Goal: Task Accomplishment & Management: Use online tool/utility

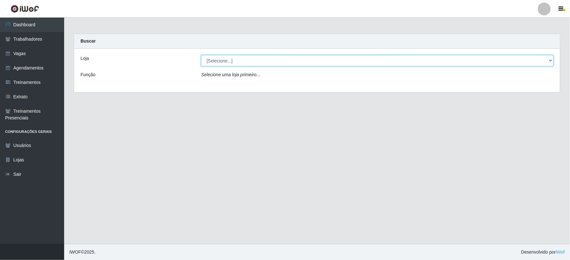
drag, startPoint x: 231, startPoint y: 58, endPoint x: 231, endPoint y: 65, distance: 7.1
click at [231, 58] on select "[Selecione...] SuperFácil Atacado - Vale do Sol" at bounding box center [377, 60] width 352 height 11
select select "502"
click at [201, 55] on select "[Selecione...] SuperFácil Atacado - Vale do Sol" at bounding box center [377, 60] width 352 height 11
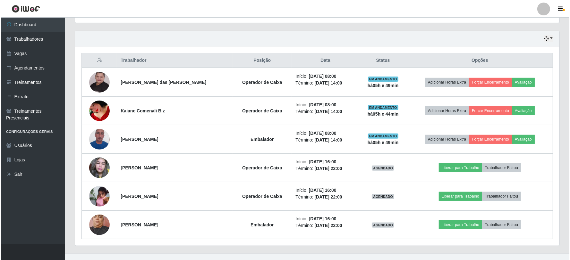
scroll to position [214, 0]
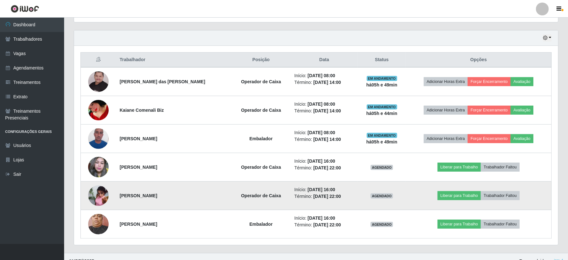
click at [101, 195] on img at bounding box center [98, 196] width 21 height 28
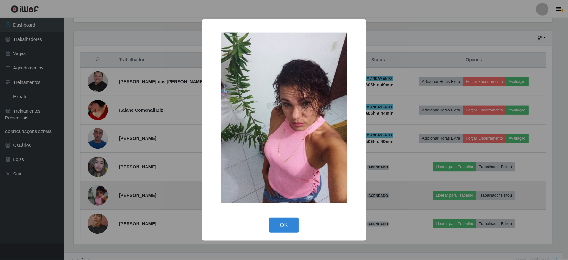
scroll to position [133, 480]
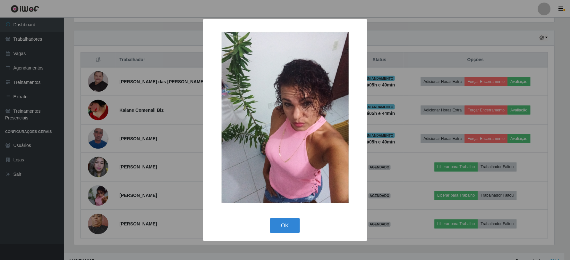
click at [104, 156] on div "× OK Cancel" at bounding box center [285, 130] width 570 height 260
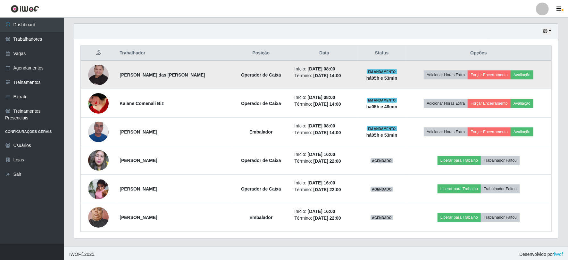
scroll to position [223, 0]
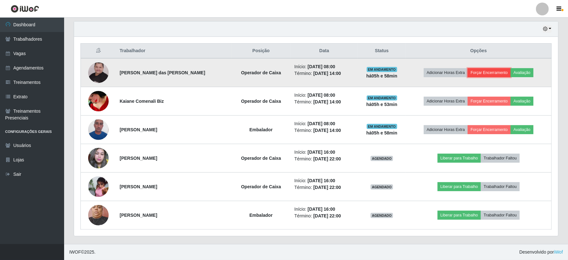
click at [489, 68] on button "Forçar Encerramento" at bounding box center [489, 72] width 43 height 9
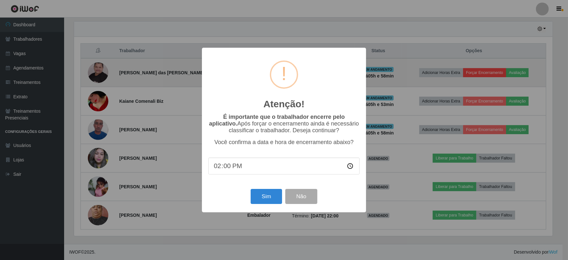
scroll to position [133, 480]
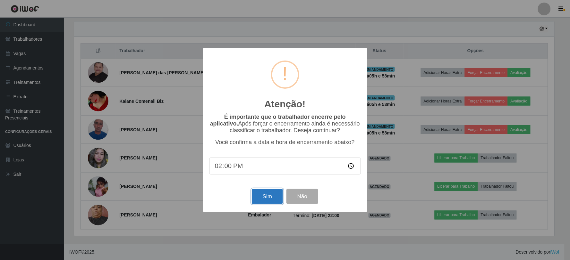
click at [272, 197] on button "Sim" at bounding box center [267, 196] width 31 height 15
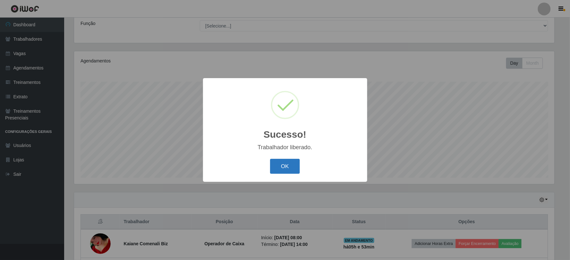
click at [277, 164] on button "OK" at bounding box center [285, 166] width 30 height 15
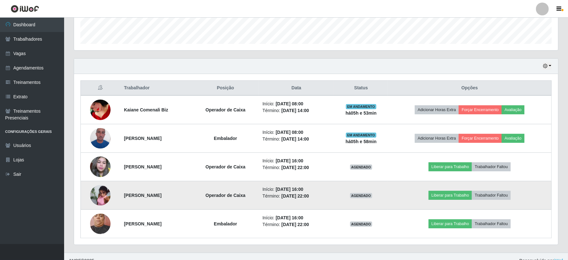
scroll to position [194, 0]
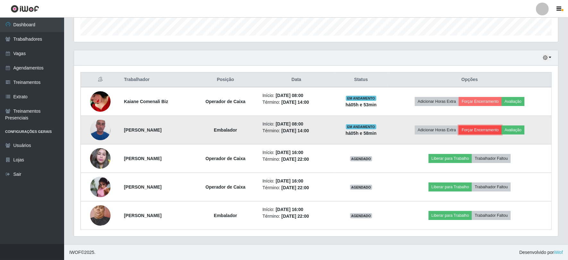
click at [493, 131] on button "Forçar Encerramento" at bounding box center [480, 130] width 43 height 9
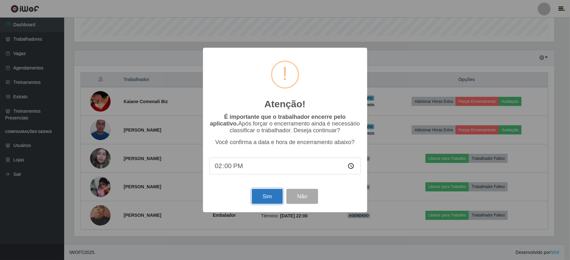
click at [258, 199] on button "Sim" at bounding box center [267, 196] width 31 height 15
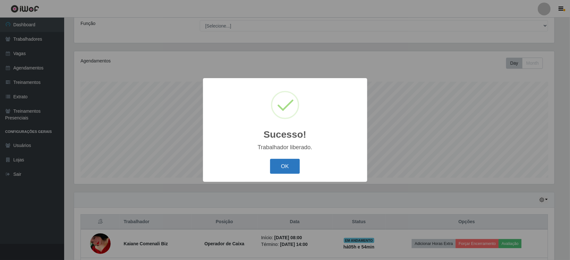
click at [289, 168] on button "OK" at bounding box center [285, 166] width 30 height 15
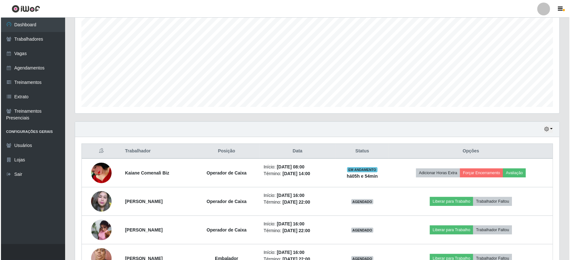
scroll to position [122, 0]
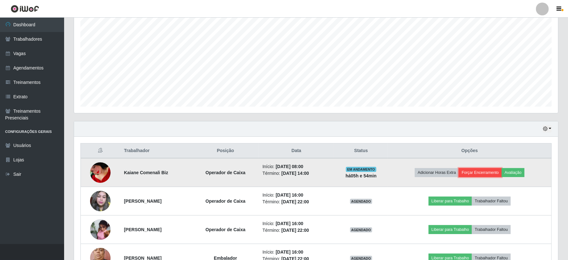
click at [495, 175] on button "Forçar Encerramento" at bounding box center [480, 172] width 43 height 9
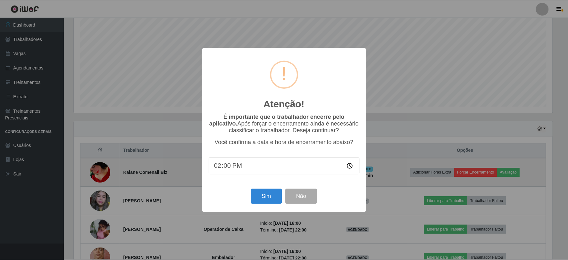
scroll to position [133, 480]
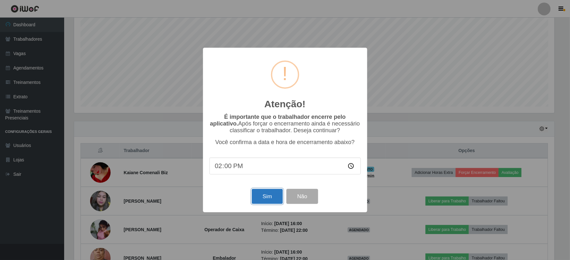
click at [274, 195] on button "Sim" at bounding box center [267, 196] width 31 height 15
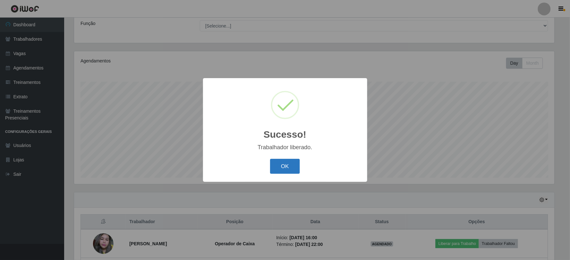
click at [294, 169] on button "OK" at bounding box center [285, 166] width 30 height 15
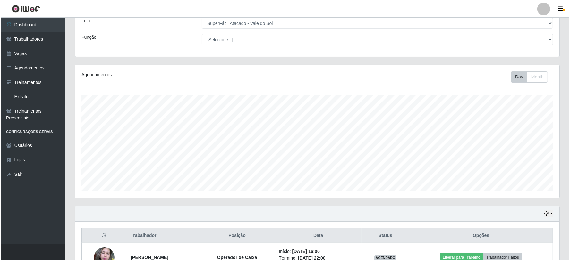
scroll to position [137, 0]
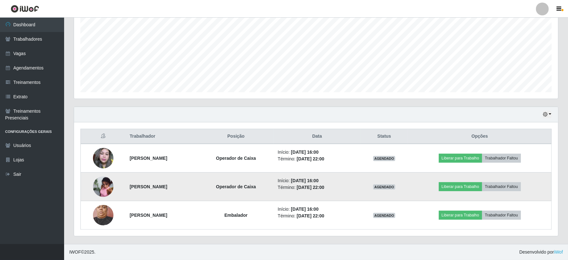
click at [101, 184] on img at bounding box center [103, 187] width 21 height 28
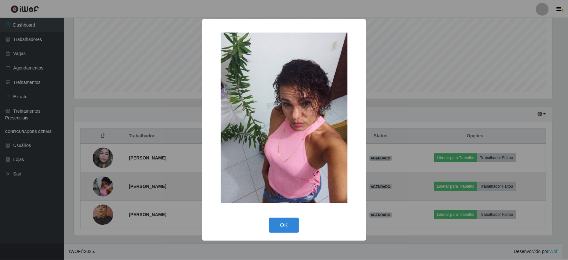
scroll to position [133, 480]
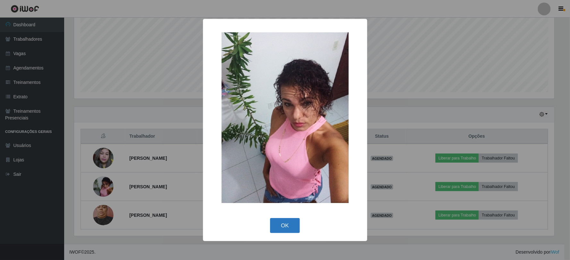
click at [285, 220] on button "OK" at bounding box center [285, 225] width 30 height 15
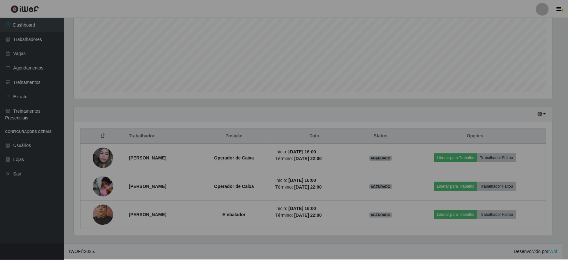
scroll to position [133, 484]
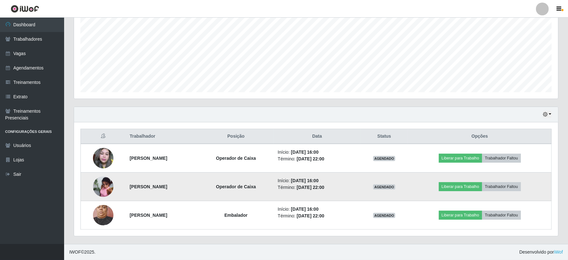
click at [104, 184] on img at bounding box center [103, 187] width 21 height 28
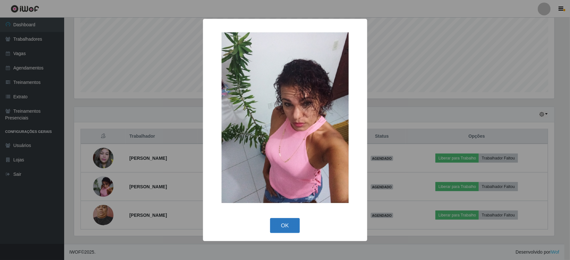
click at [290, 225] on button "OK" at bounding box center [285, 225] width 30 height 15
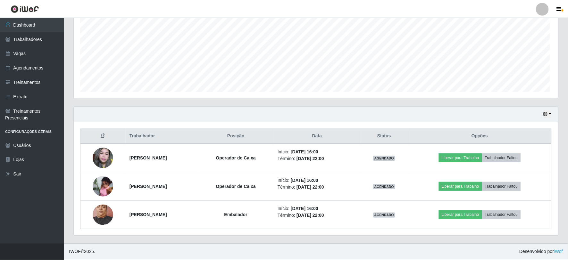
scroll to position [133, 484]
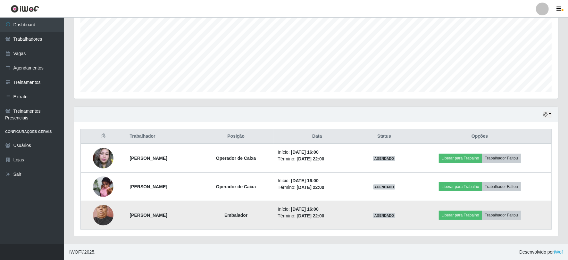
click at [101, 215] on img at bounding box center [103, 215] width 21 height 27
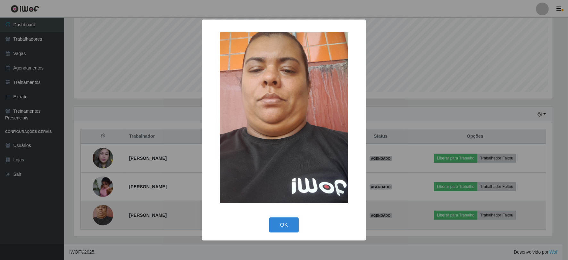
scroll to position [133, 480]
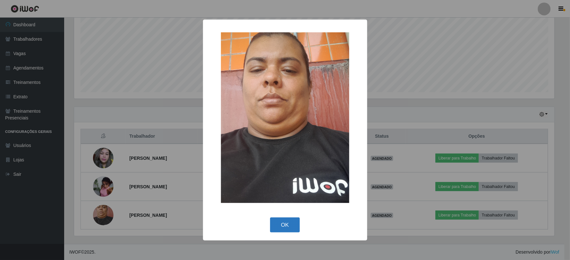
click at [274, 228] on button "OK" at bounding box center [285, 225] width 30 height 15
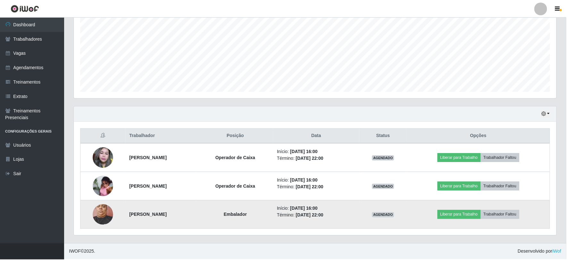
scroll to position [133, 484]
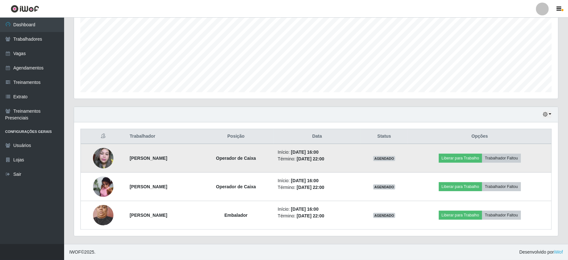
click at [103, 156] on img at bounding box center [103, 158] width 21 height 27
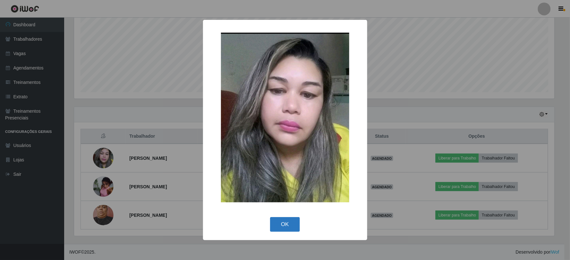
click at [280, 230] on button "OK" at bounding box center [285, 224] width 30 height 15
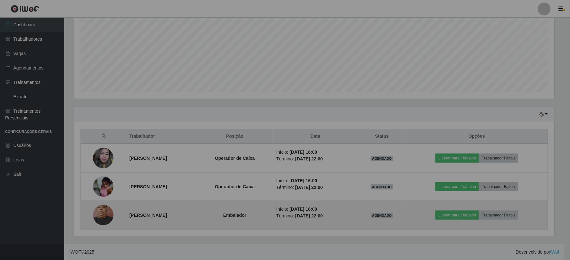
scroll to position [133, 484]
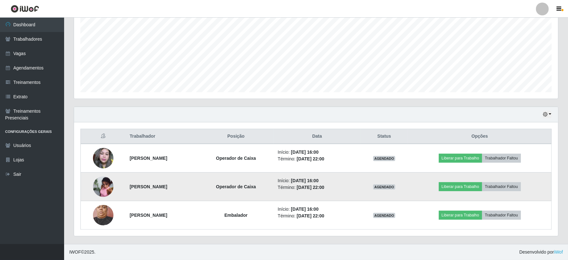
drag, startPoint x: 127, startPoint y: 184, endPoint x: 177, endPoint y: 185, distance: 49.7
click at [167, 185] on strong "[PERSON_NAME]" at bounding box center [149, 186] width 38 height 5
click at [99, 186] on img at bounding box center [103, 187] width 21 height 28
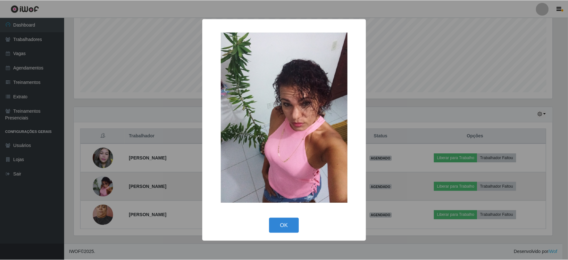
scroll to position [133, 480]
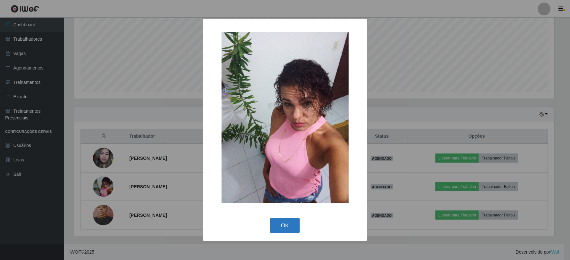
click at [287, 228] on button "OK" at bounding box center [285, 225] width 30 height 15
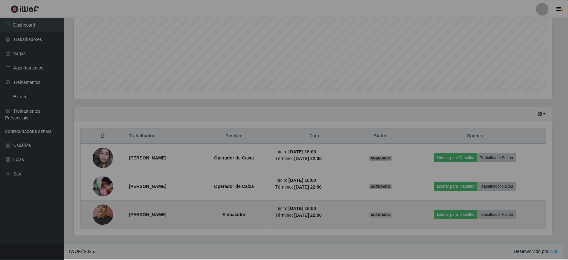
scroll to position [133, 484]
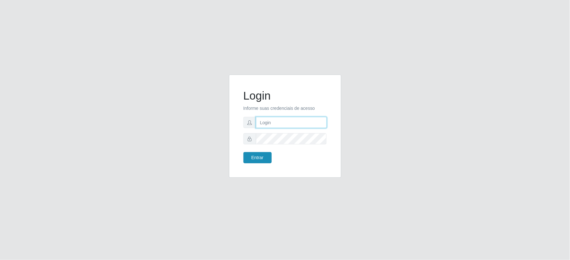
type input "[EMAIL_ADDRESS][DOMAIN_NAME]"
click at [255, 158] on button "Entrar" at bounding box center [257, 157] width 28 height 11
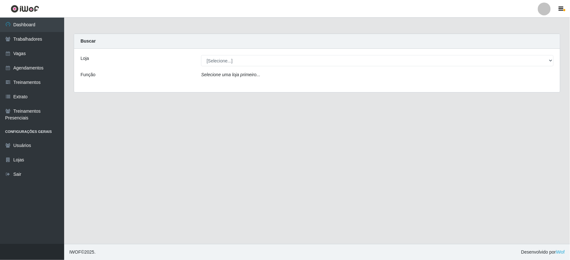
click at [437, 51] on div "Loja [Selecione...] SuperFácil Atacado - Vale do Sol Função Selecione uma loja …" at bounding box center [317, 71] width 486 height 44
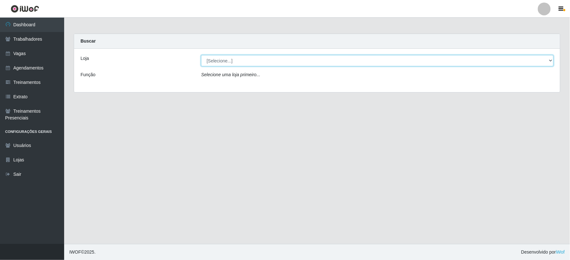
click at [439, 60] on select "[Selecione...] SuperFácil Atacado - Vale do Sol" at bounding box center [377, 60] width 352 height 11
select select "502"
click at [201, 55] on select "[Selecione...] SuperFácil Atacado - Vale do Sol" at bounding box center [377, 60] width 352 height 11
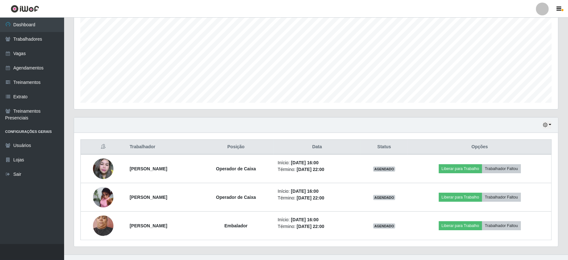
scroll to position [137, 0]
